Goal: Navigation & Orientation: Find specific page/section

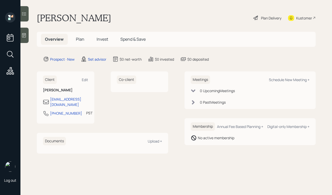
click at [26, 38] on icon at bounding box center [23, 35] width 5 height 5
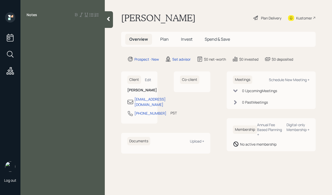
click at [105, 18] on div "Notes" at bounding box center [62, 100] width 84 height 177
click at [105, 21] on div "Notes" at bounding box center [62, 100] width 84 height 177
click at [109, 19] on icon at bounding box center [108, 19] width 3 height 4
